Goal: Information Seeking & Learning: Learn about a topic

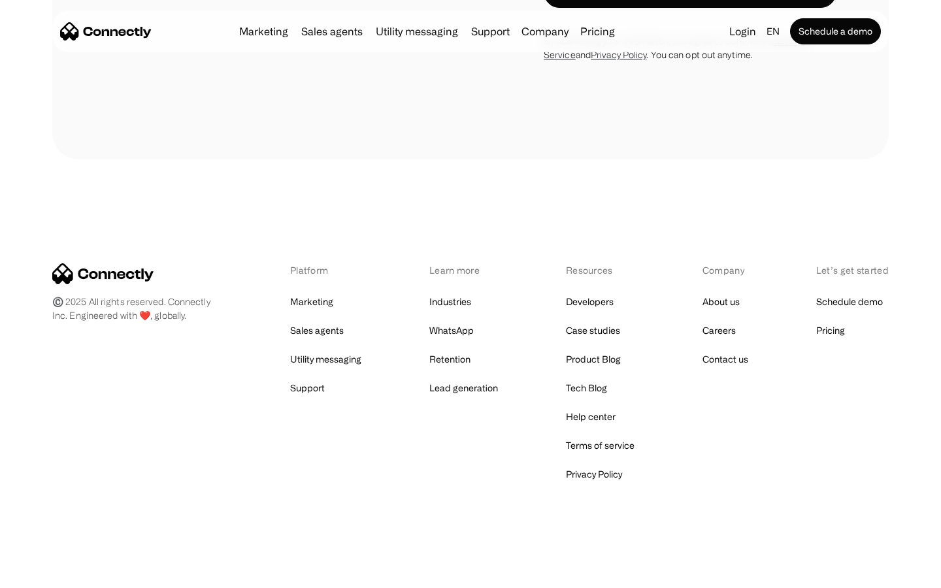
scroll to position [3704, 0]
